Goal: Task Accomplishment & Management: Complete application form

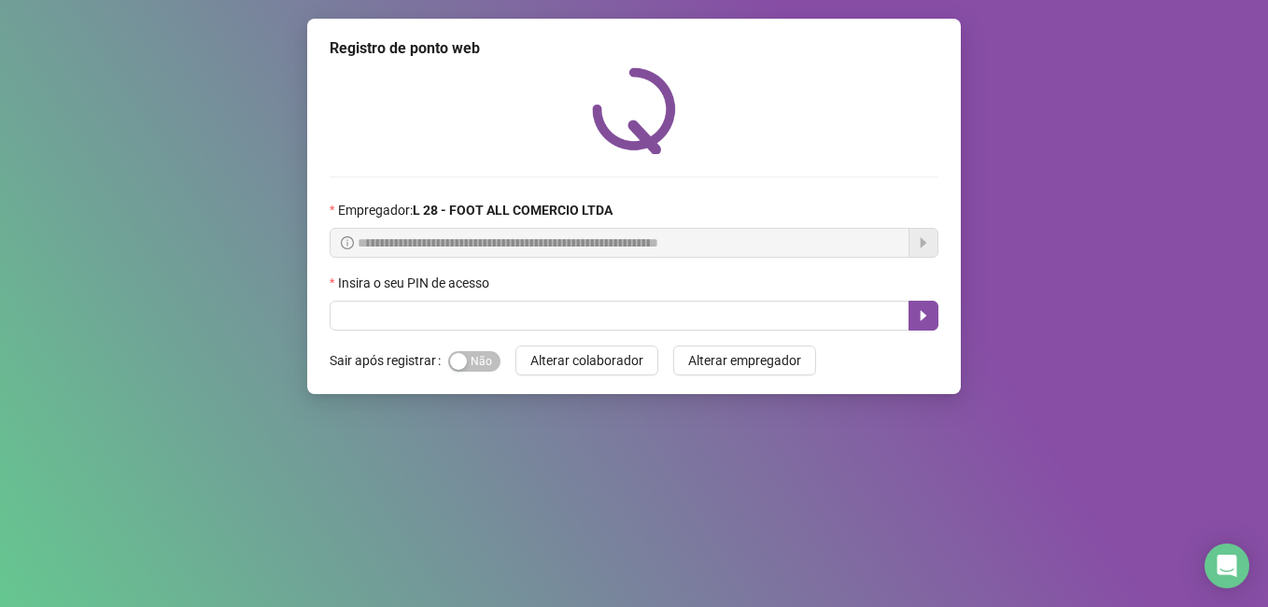
drag, startPoint x: 476, startPoint y: 361, endPoint x: 481, endPoint y: 334, distance: 27.5
click at [475, 361] on span "Sim Não" at bounding box center [474, 361] width 52 height 21
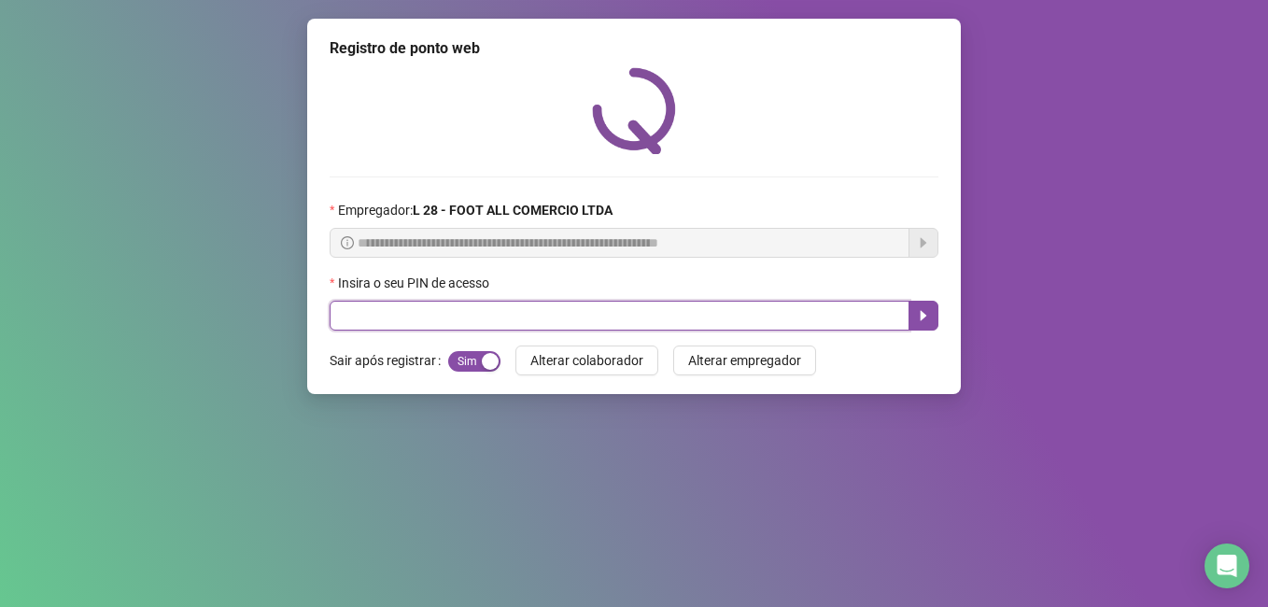
click at [504, 309] on input "text" at bounding box center [620, 316] width 580 height 30
type input "*****"
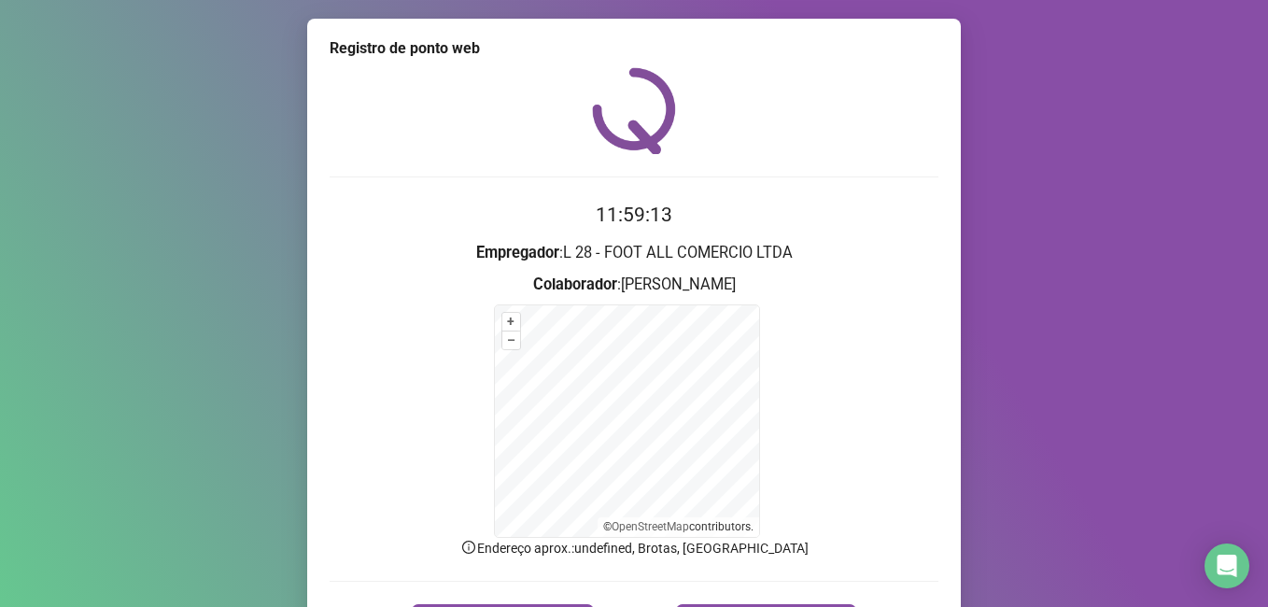
scroll to position [117, 0]
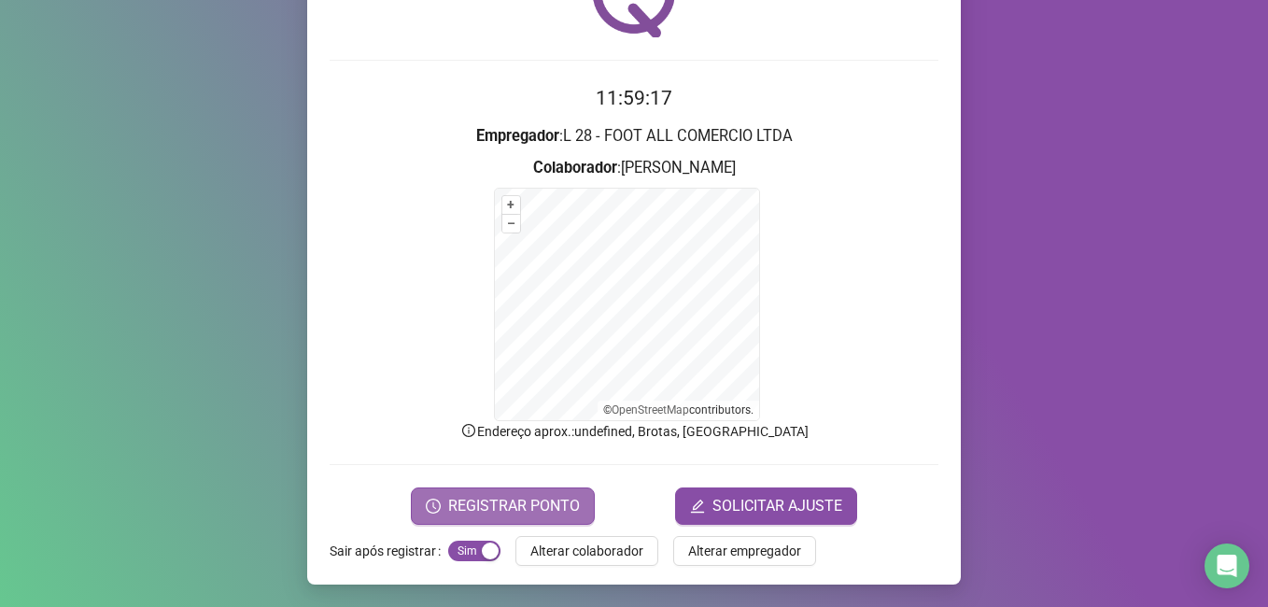
click at [518, 508] on span "REGISTRAR PONTO" at bounding box center [514, 506] width 132 height 22
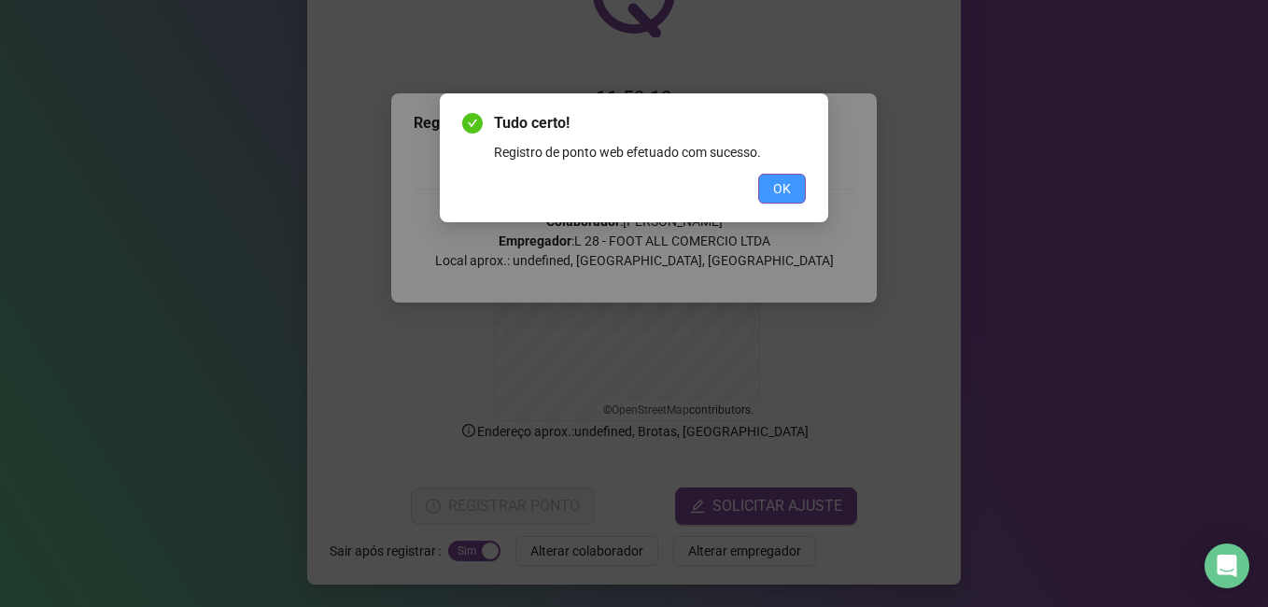
click at [783, 186] on span "OK" at bounding box center [782, 188] width 18 height 21
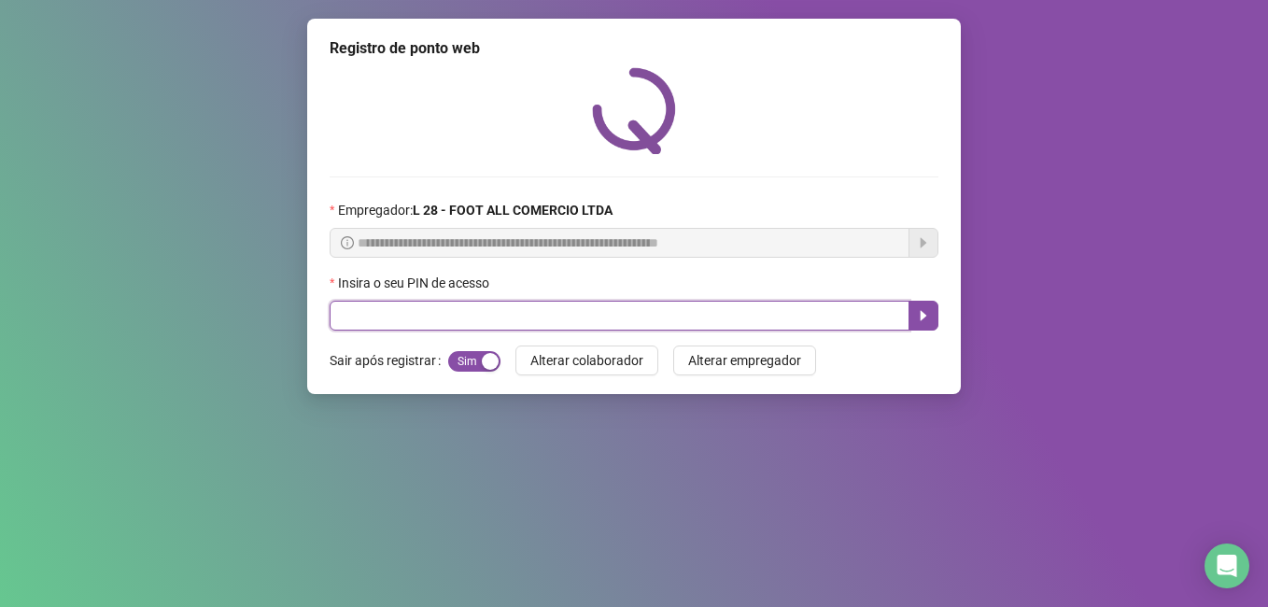
click at [539, 317] on input "text" at bounding box center [620, 316] width 580 height 30
type input "*****"
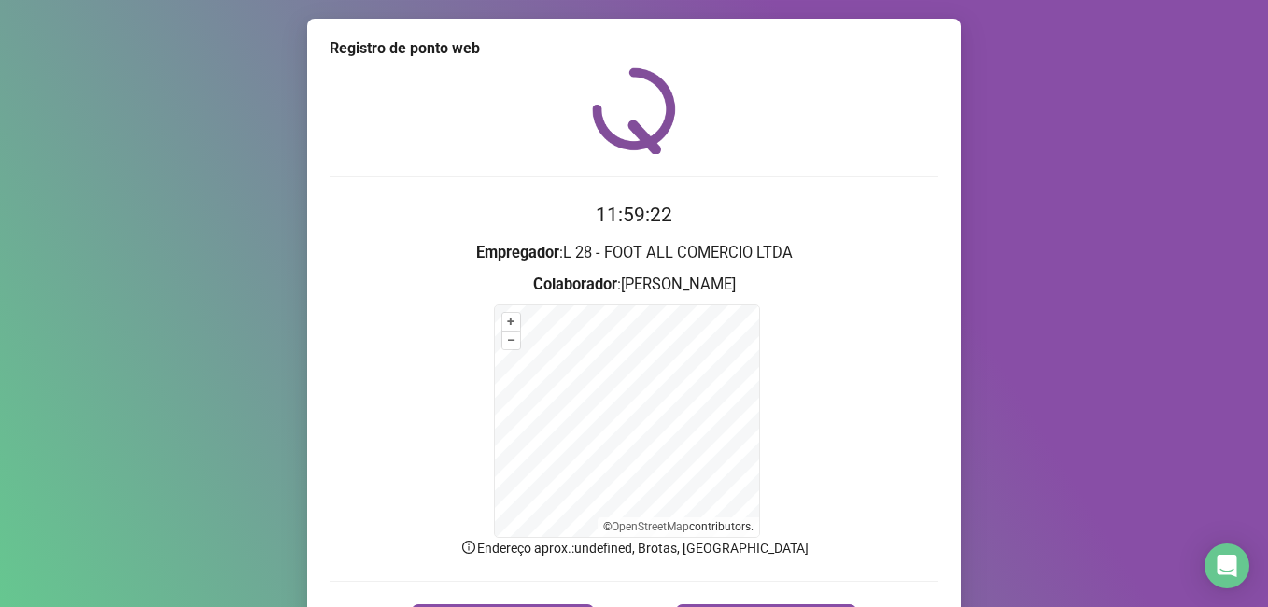
scroll to position [117, 0]
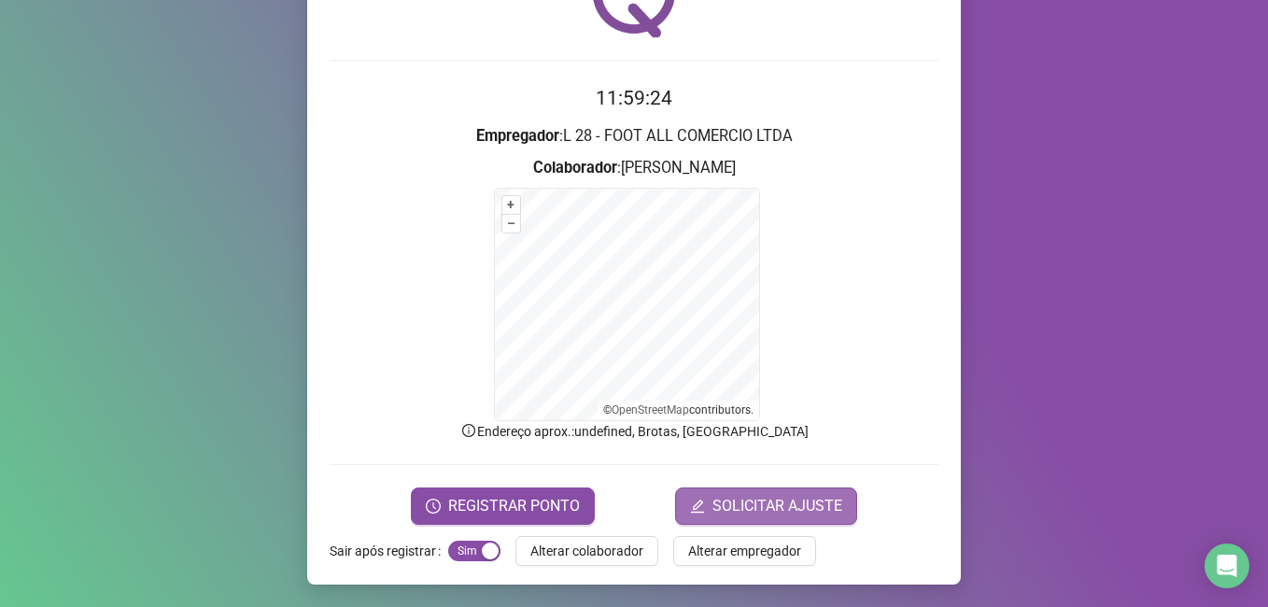
click at [769, 497] on span "SOLICITAR AJUSTE" at bounding box center [778, 506] width 130 height 22
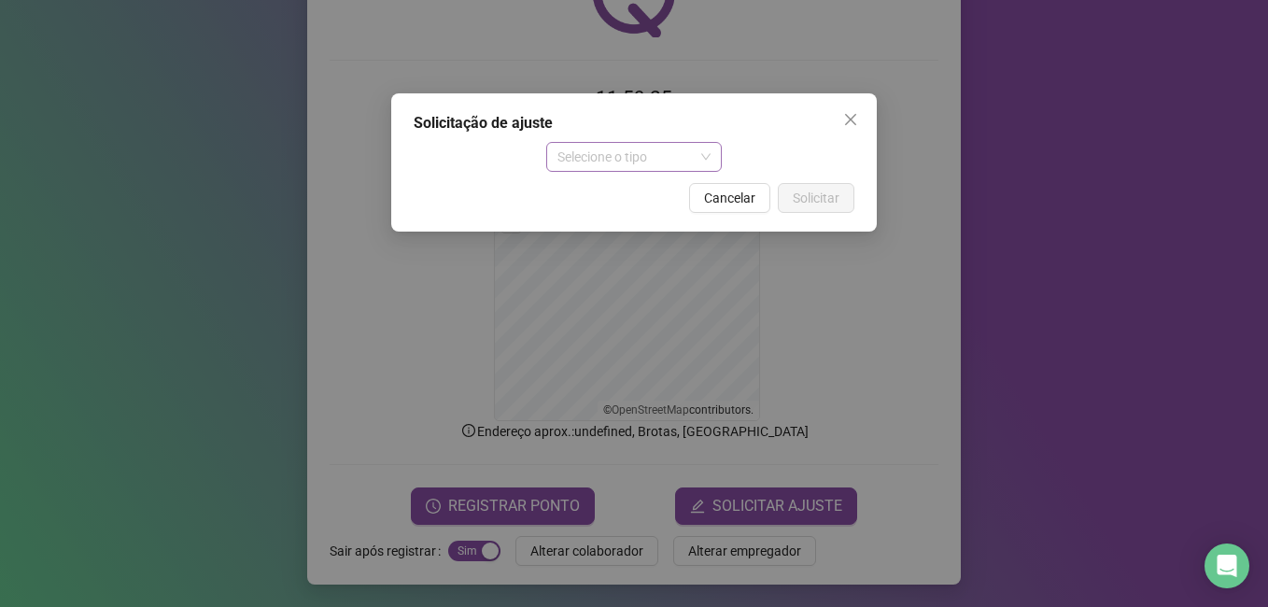
click at [699, 149] on span "Selecione o tipo" at bounding box center [635, 157] width 154 height 28
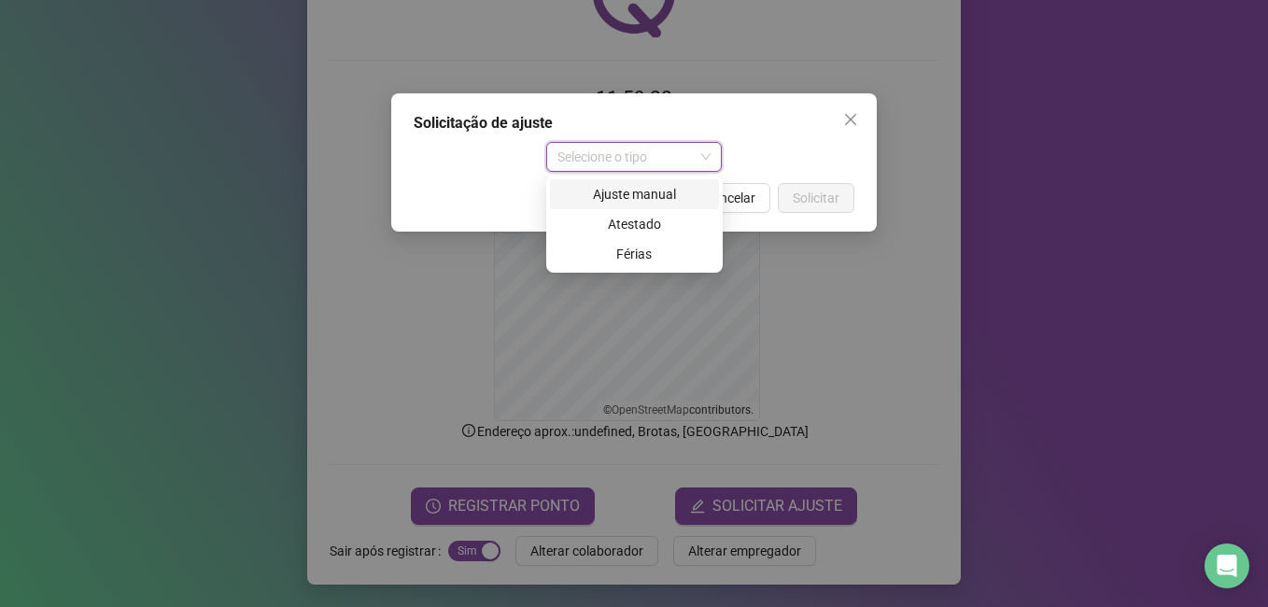
click at [658, 193] on div "Ajuste manual" at bounding box center [634, 194] width 147 height 21
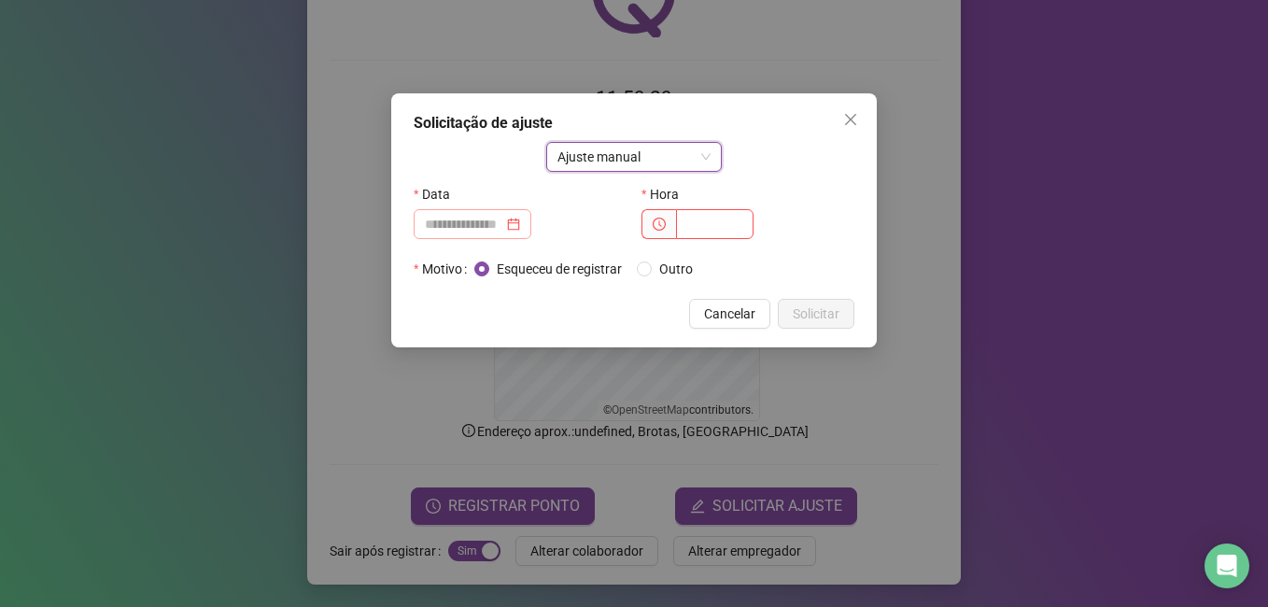
click at [520, 219] on div at bounding box center [472, 224] width 95 height 21
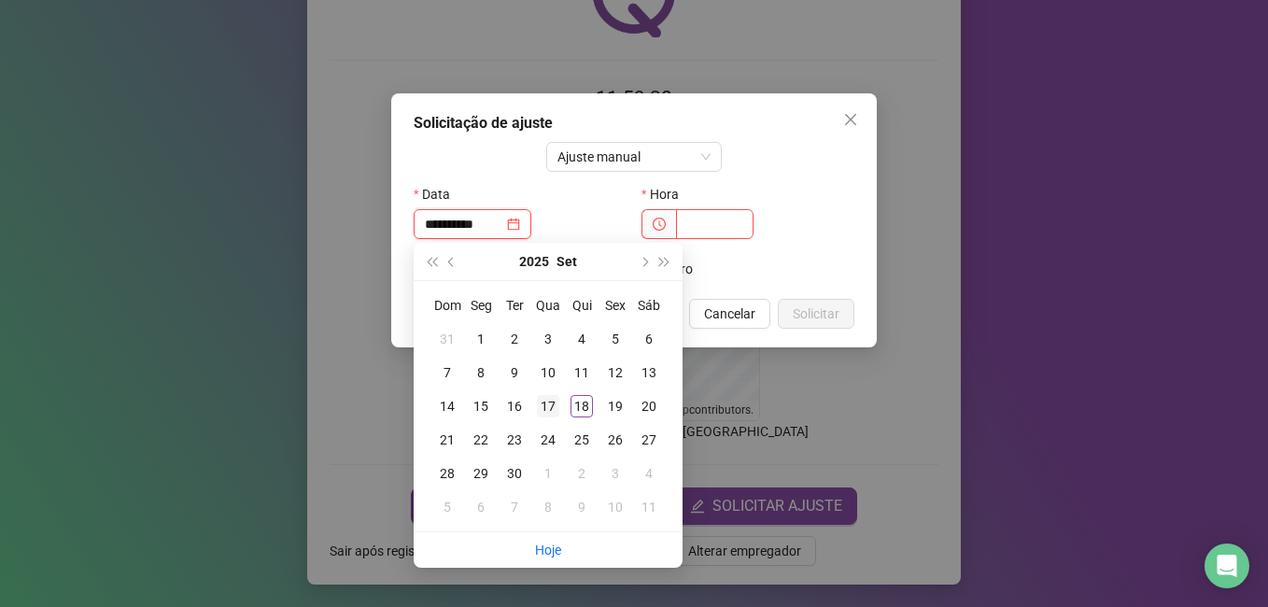
type input "**********"
click at [546, 402] on div "17" at bounding box center [548, 406] width 22 height 22
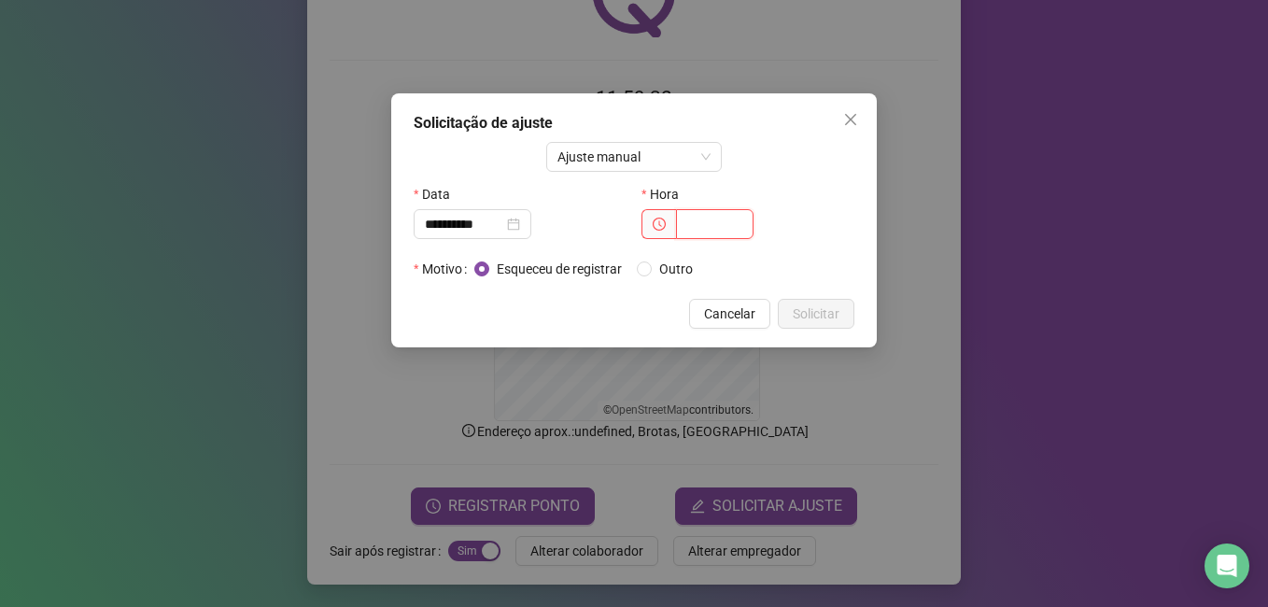
click at [694, 227] on input "text" at bounding box center [715, 224] width 78 height 30
type input "*****"
click at [822, 310] on span "Solicitar" at bounding box center [816, 314] width 47 height 21
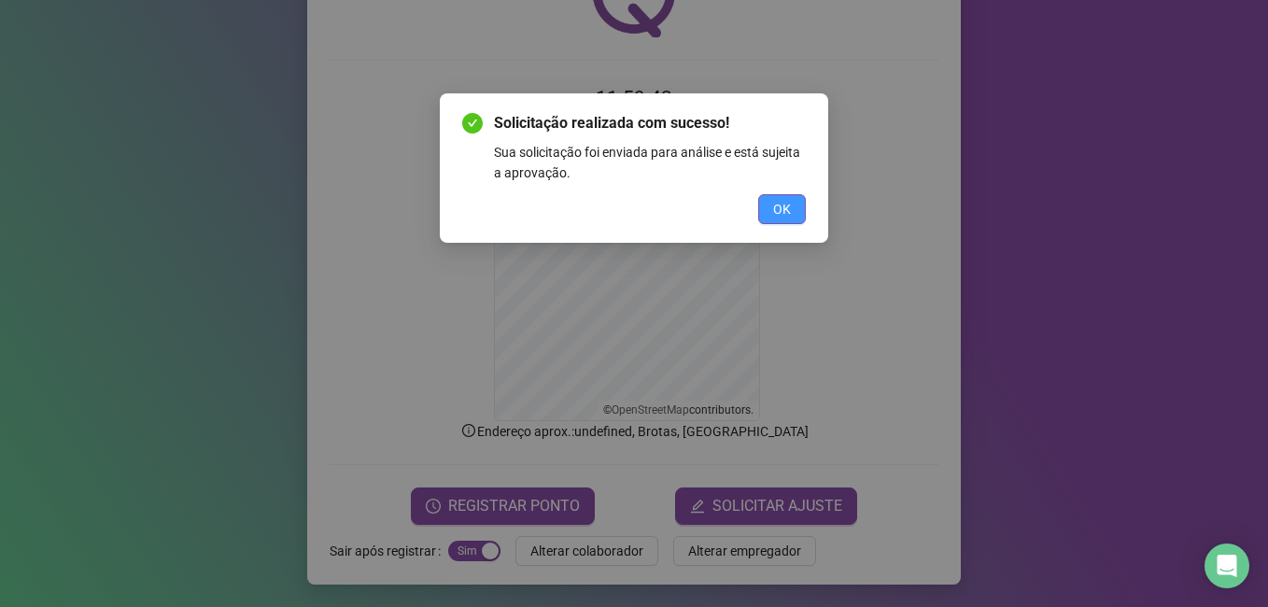
click at [766, 211] on button "OK" at bounding box center [782, 209] width 48 height 30
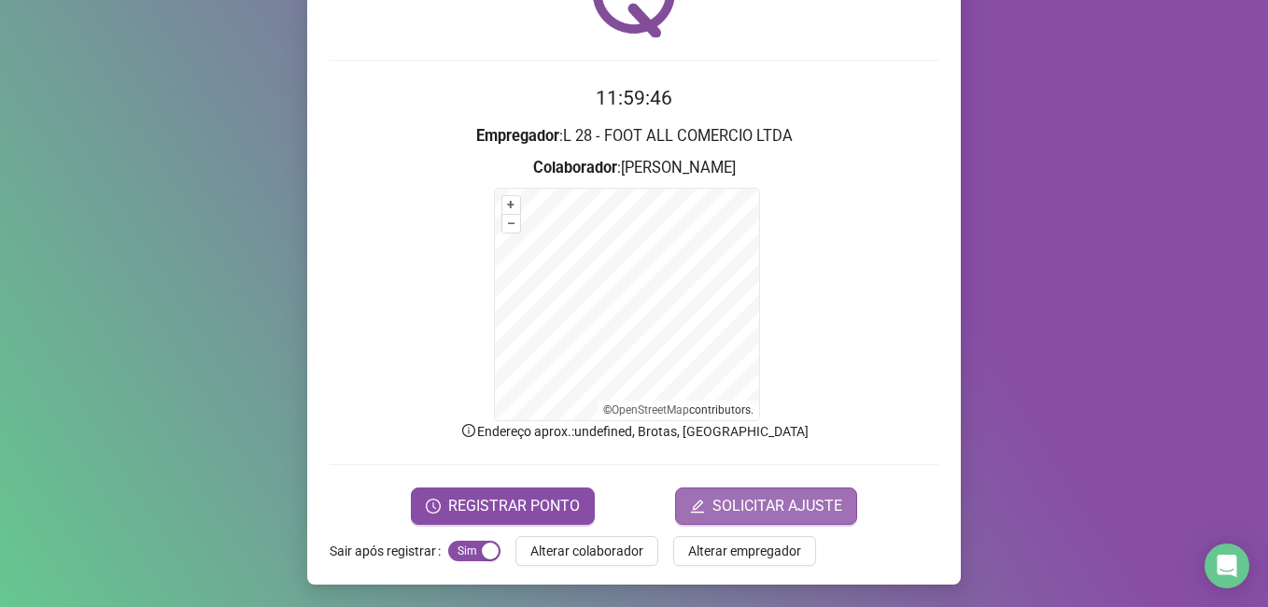
click at [781, 502] on span "SOLICITAR AJUSTE" at bounding box center [778, 506] width 130 height 22
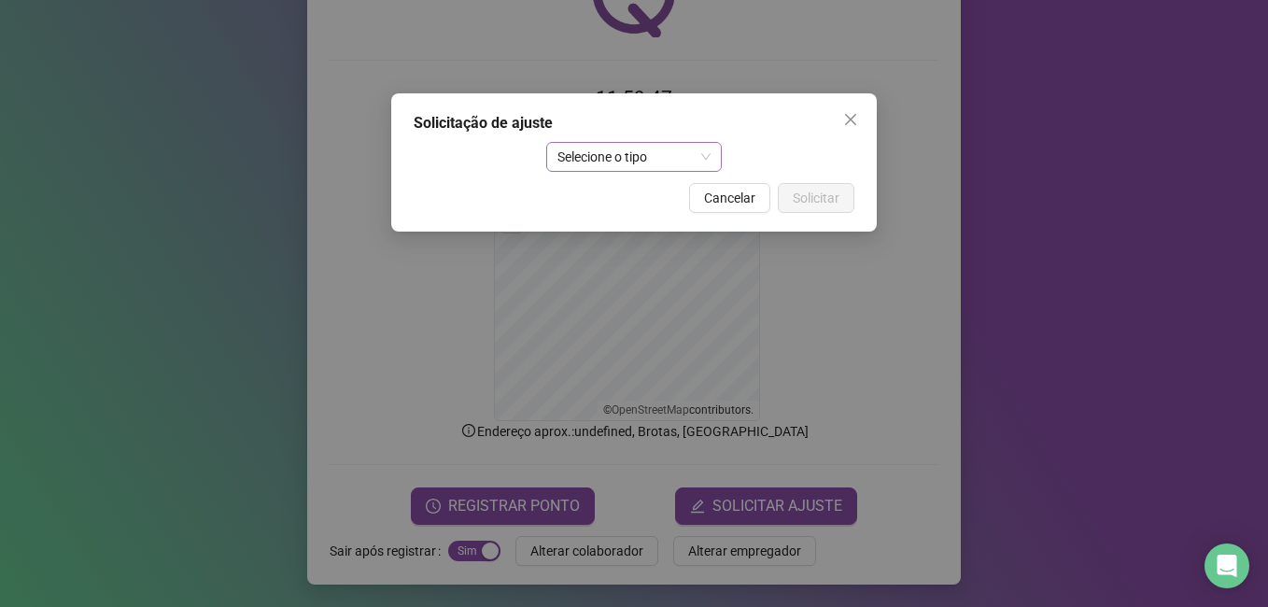
click at [667, 162] on span "Selecione o tipo" at bounding box center [635, 157] width 154 height 28
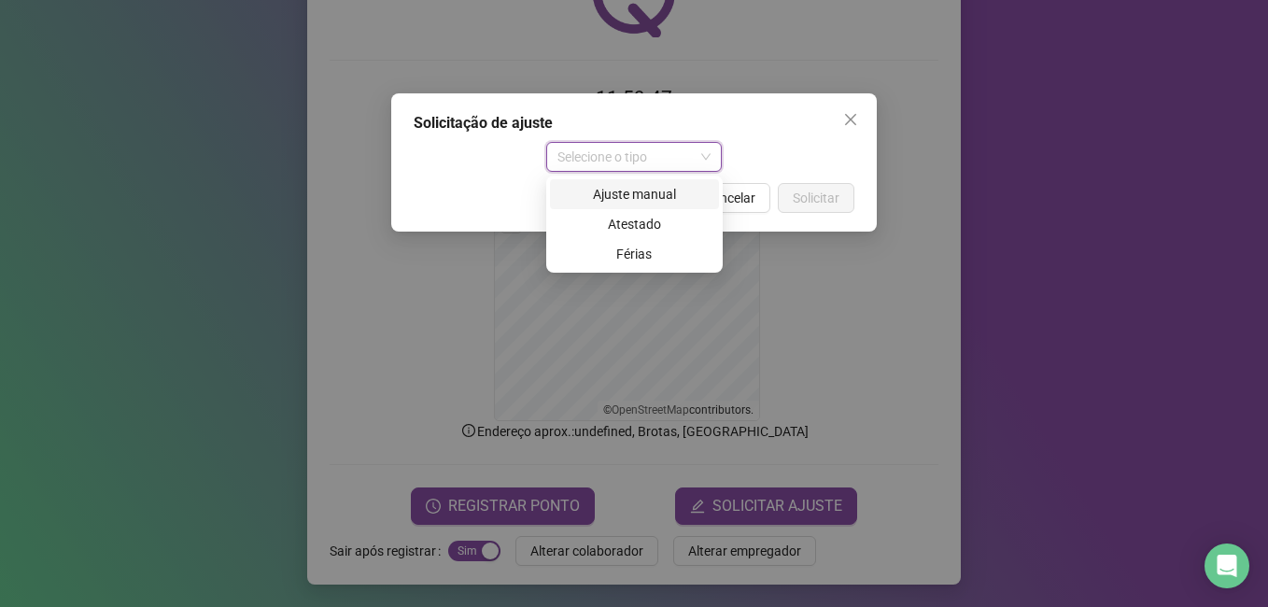
click at [665, 203] on div "Ajuste manual" at bounding box center [634, 194] width 147 height 21
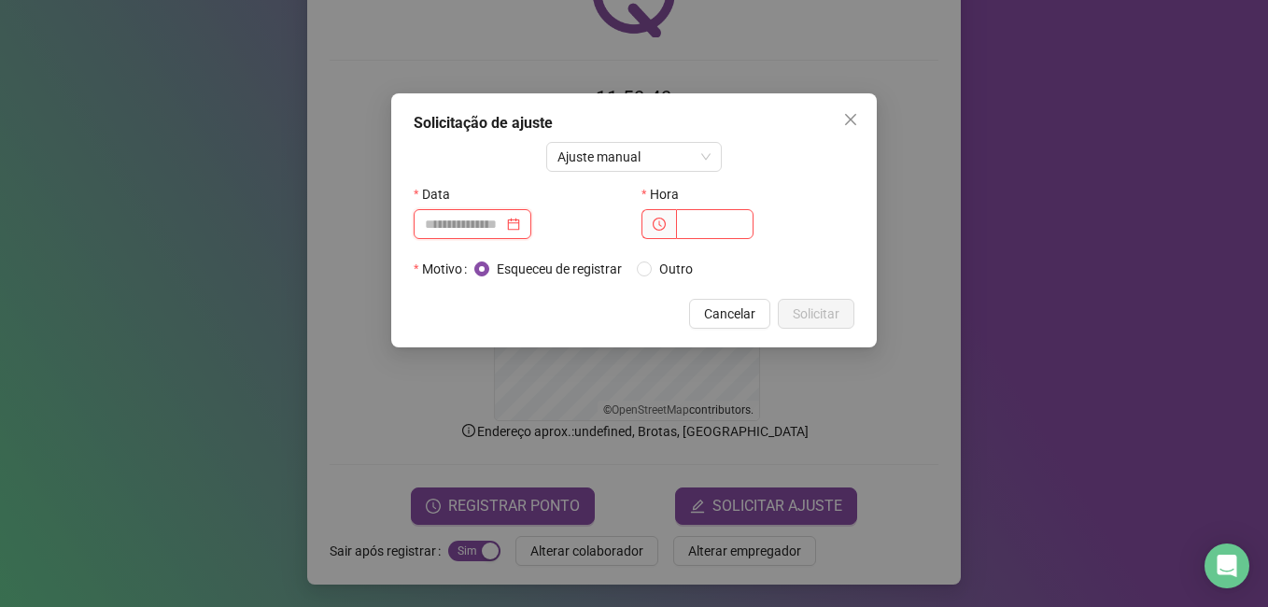
click at [503, 221] on input at bounding box center [464, 224] width 78 height 21
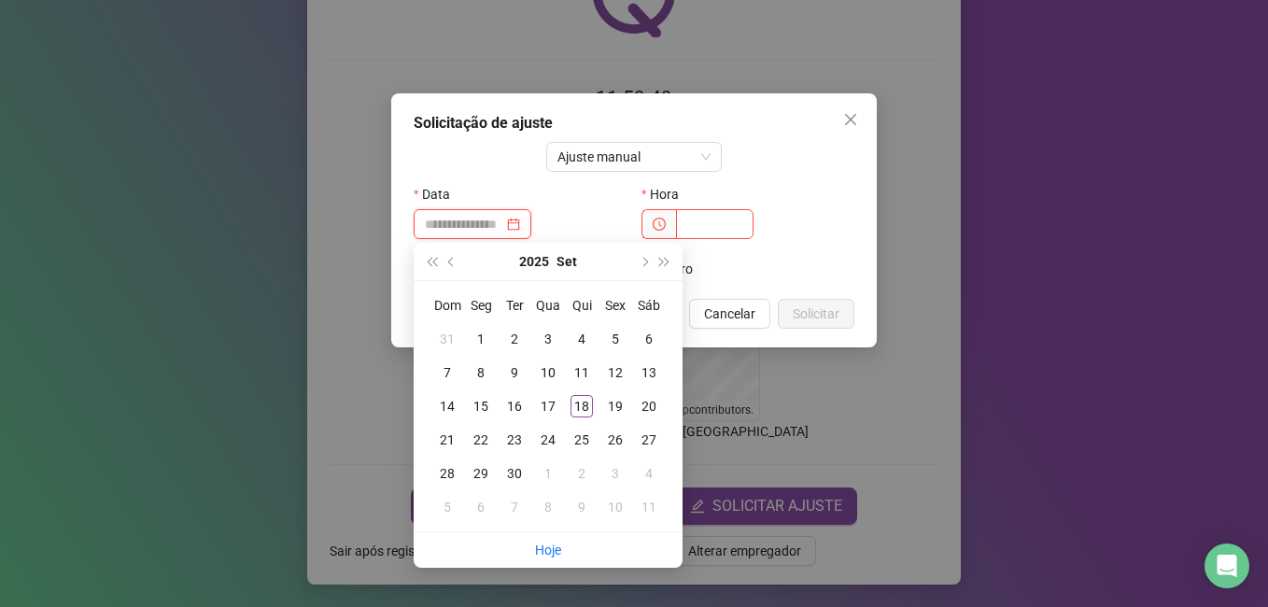
click at [520, 229] on div at bounding box center [472, 224] width 95 height 21
type input "**********"
drag, startPoint x: 546, startPoint y: 409, endPoint x: 666, endPoint y: 298, distance: 163.9
click at [546, 408] on div "17" at bounding box center [548, 406] width 22 height 22
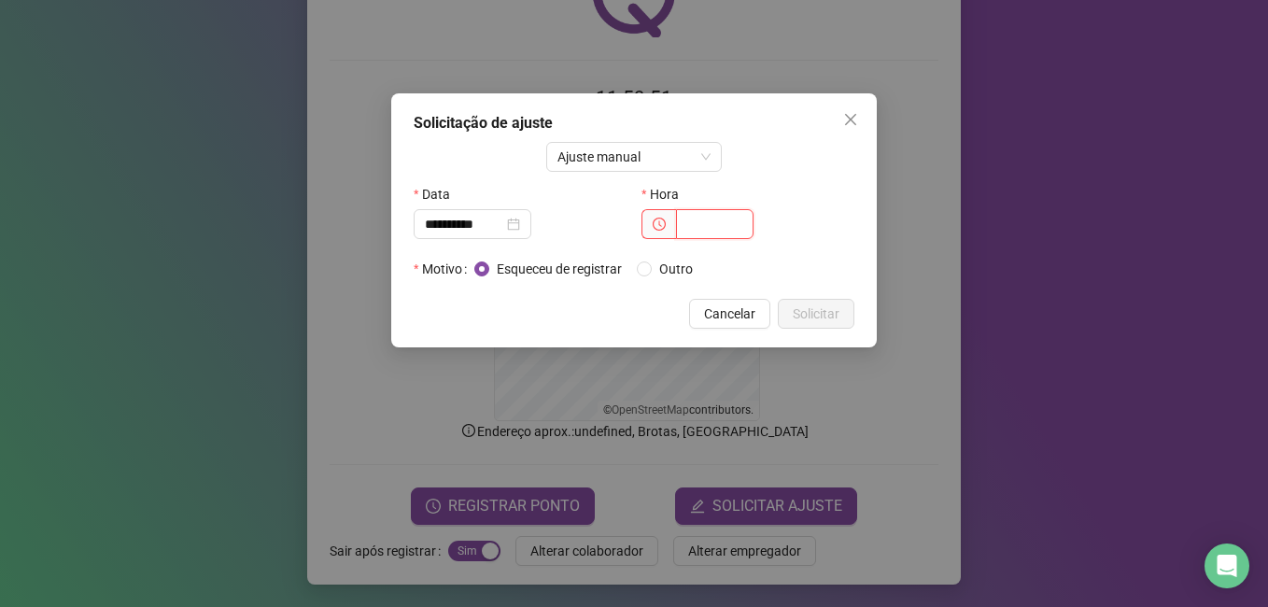
click at [695, 230] on input "text" at bounding box center [715, 224] width 78 height 30
type input "*****"
click at [726, 308] on span "Cancelar" at bounding box center [729, 314] width 51 height 21
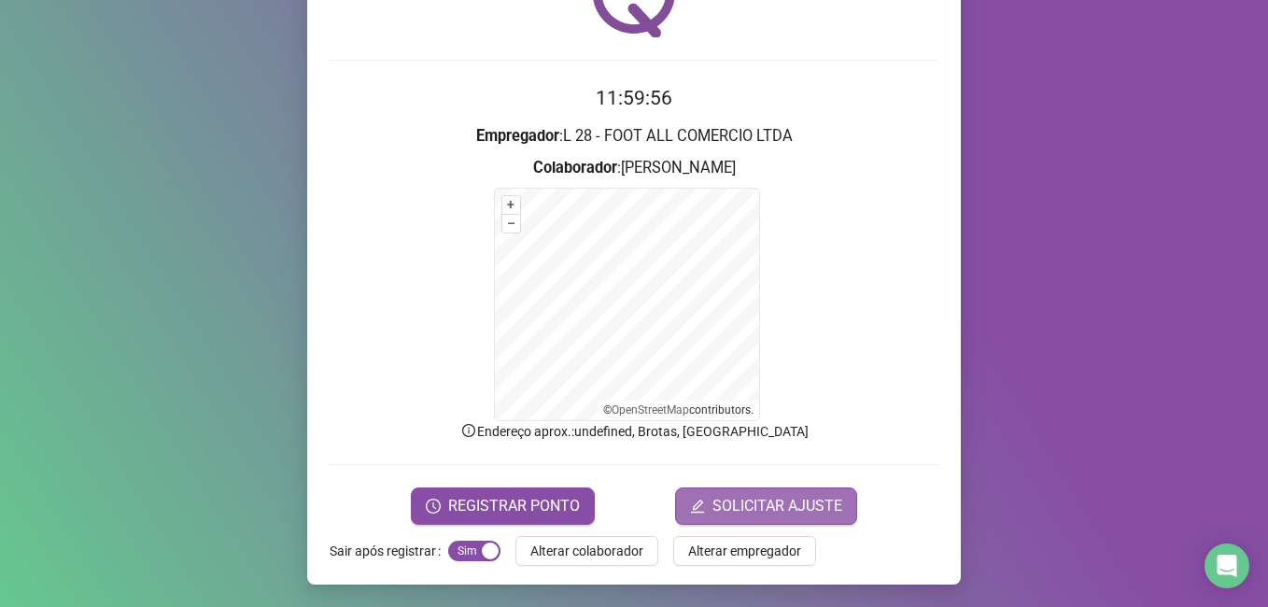
click at [755, 497] on span "SOLICITAR AJUSTE" at bounding box center [778, 506] width 130 height 22
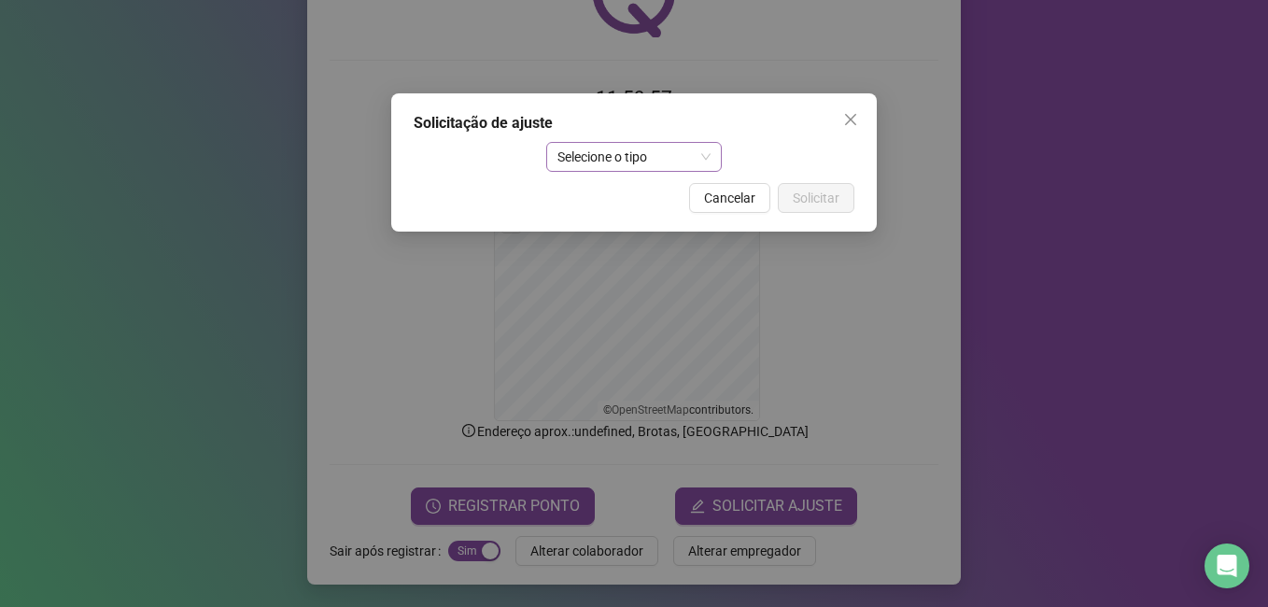
click at [668, 157] on span "Selecione o tipo" at bounding box center [635, 157] width 154 height 28
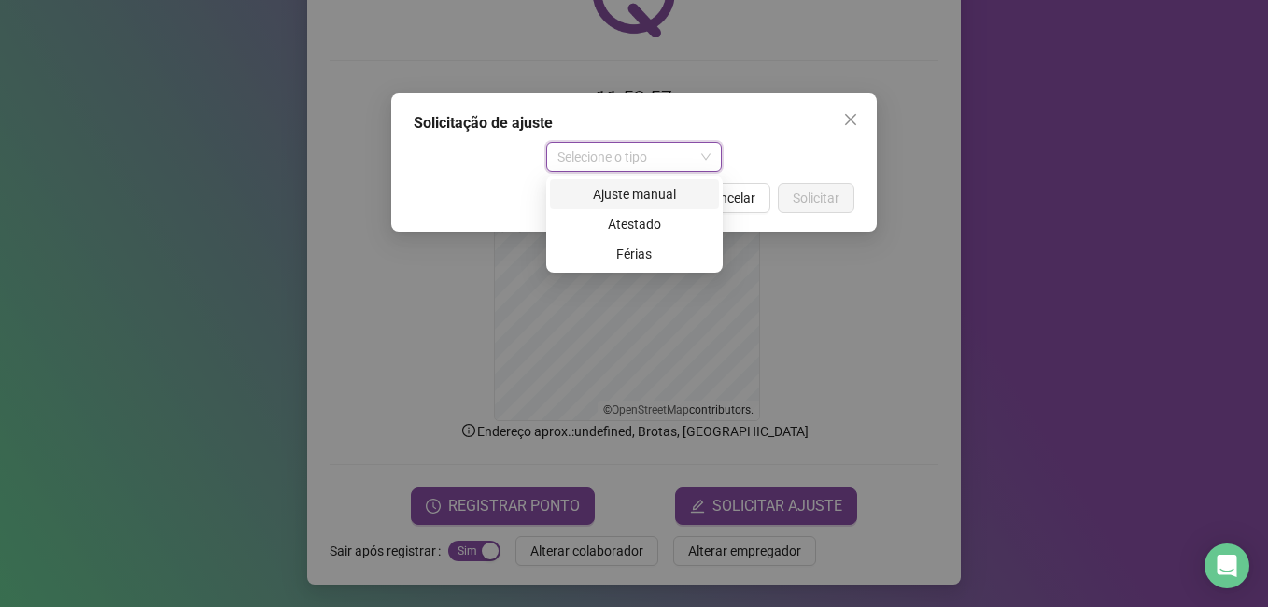
click at [661, 184] on div "Ajuste manual" at bounding box center [634, 194] width 147 height 21
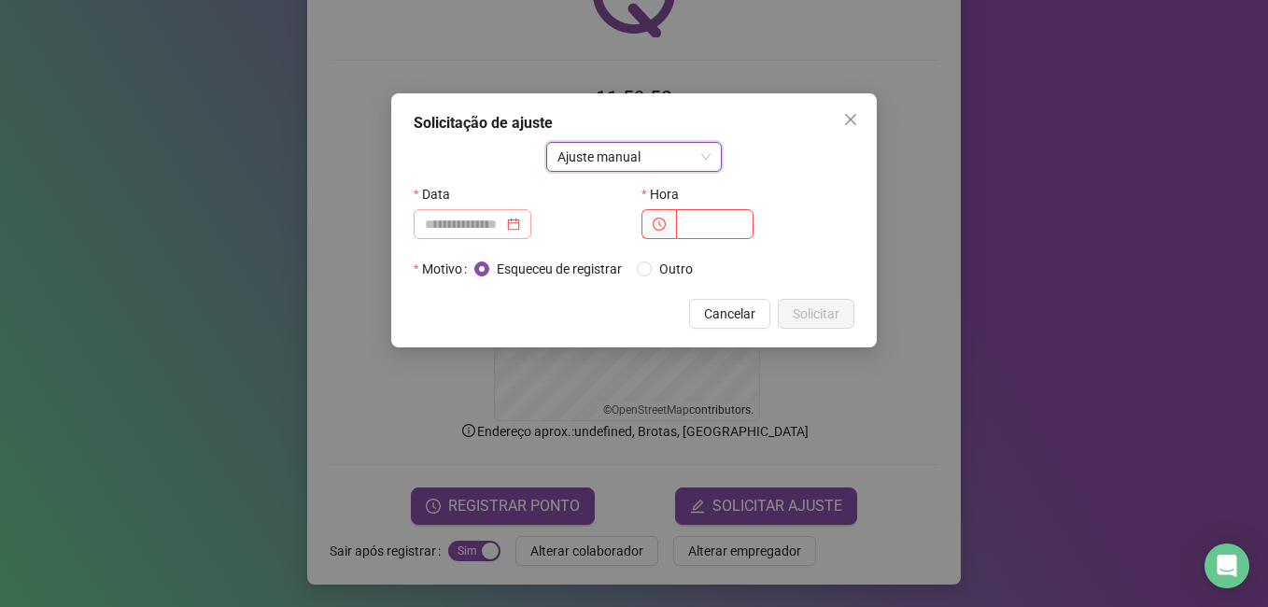
drag, startPoint x: 553, startPoint y: 224, endPoint x: 544, endPoint y: 222, distance: 9.5
click at [554, 224] on div at bounding box center [520, 224] width 213 height 30
click at [520, 221] on div at bounding box center [472, 224] width 95 height 21
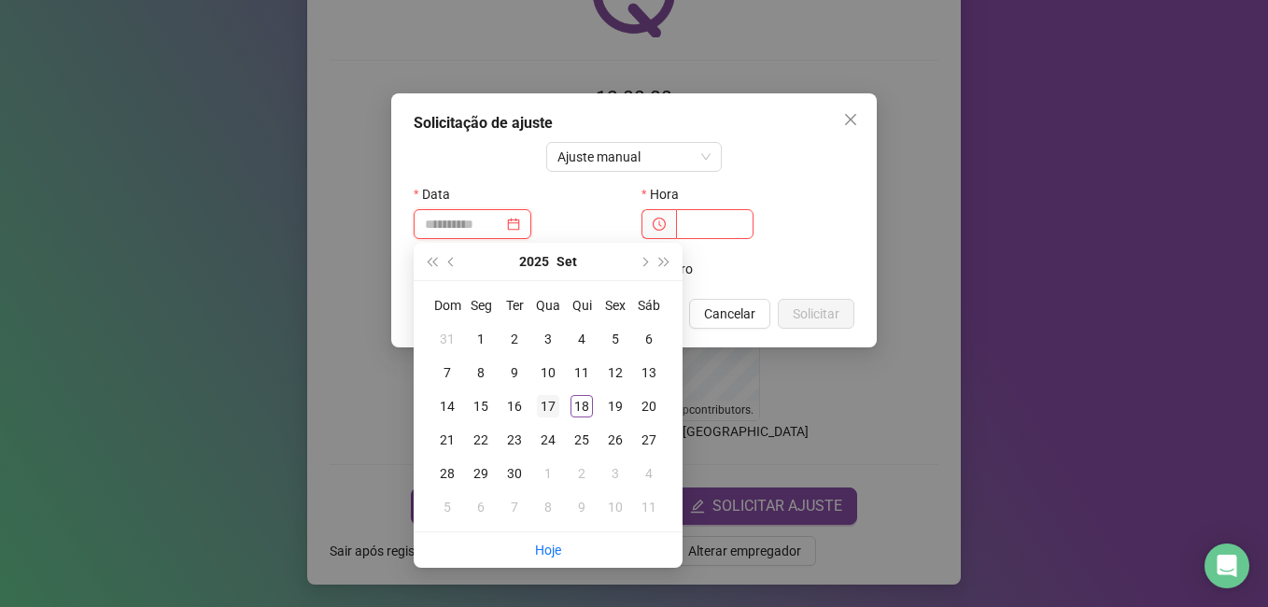
type input "**********"
click at [546, 399] on div "17" at bounding box center [548, 406] width 22 height 22
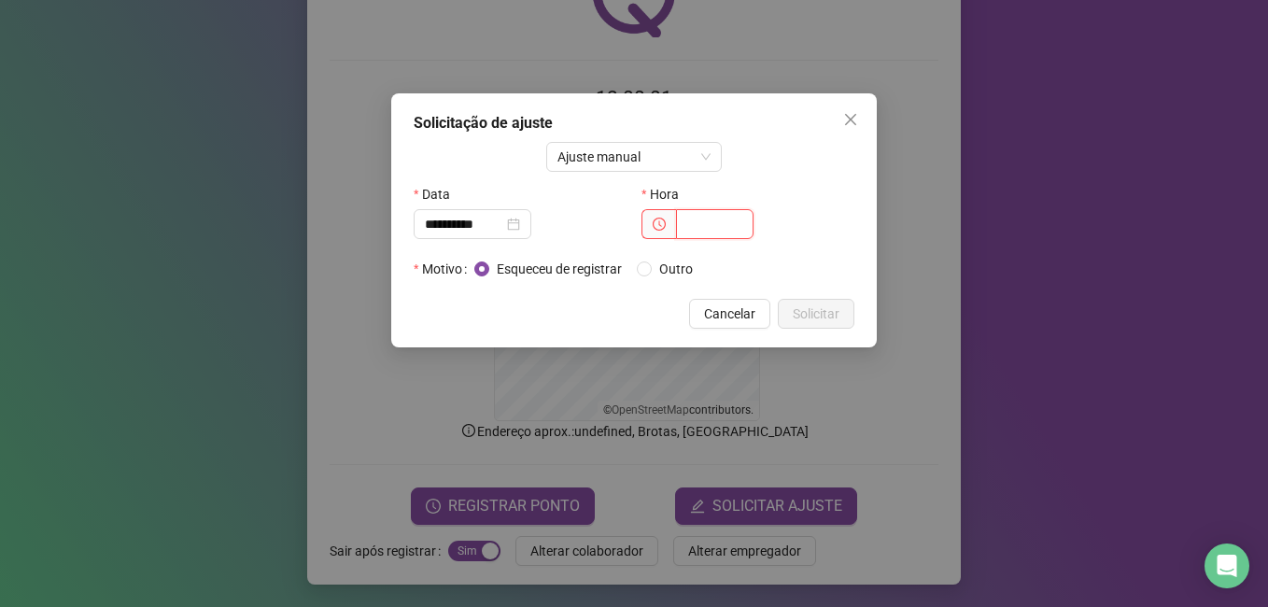
click at [707, 228] on input "text" at bounding box center [715, 224] width 78 height 30
type input "*****"
click at [819, 317] on span "Solicitar" at bounding box center [816, 314] width 47 height 21
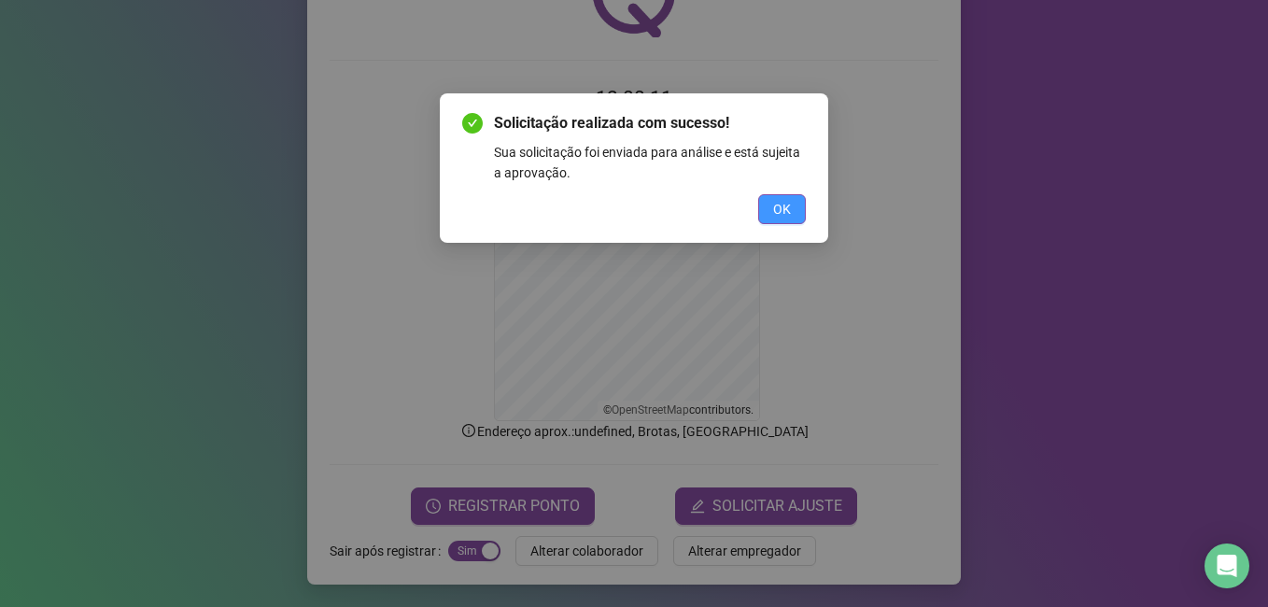
click at [791, 206] on button "OK" at bounding box center [782, 209] width 48 height 30
